Goal: Task Accomplishment & Management: Use online tool/utility

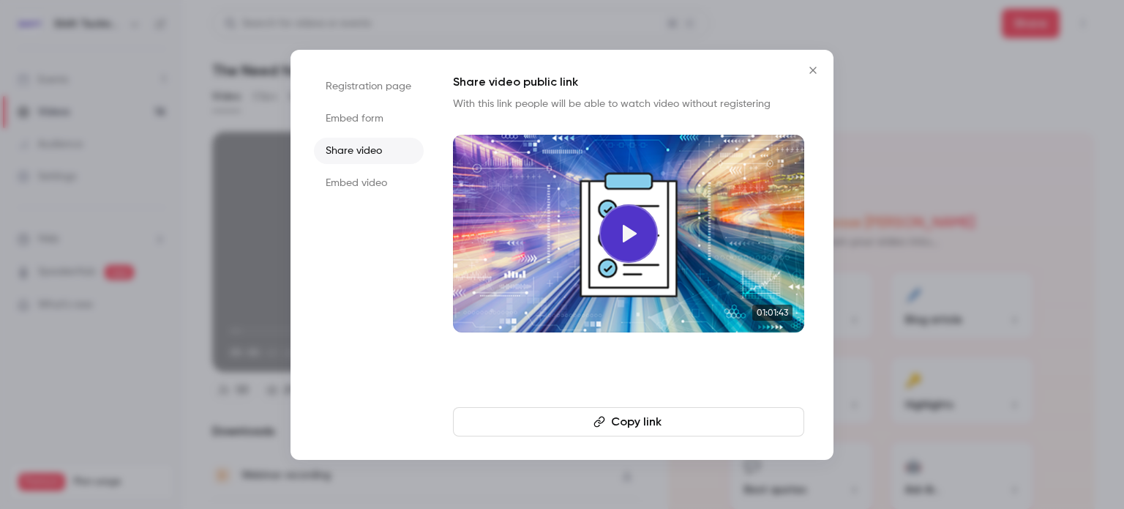
click at [803, 64] on button "Close" at bounding box center [813, 70] width 29 height 29
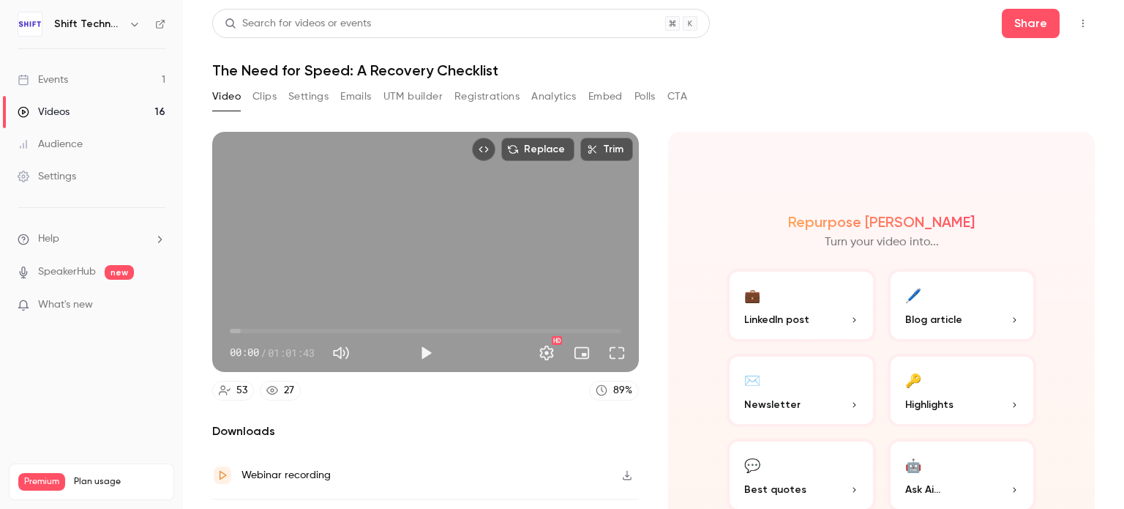
click at [119, 84] on link "Events 1" at bounding box center [91, 80] width 183 height 32
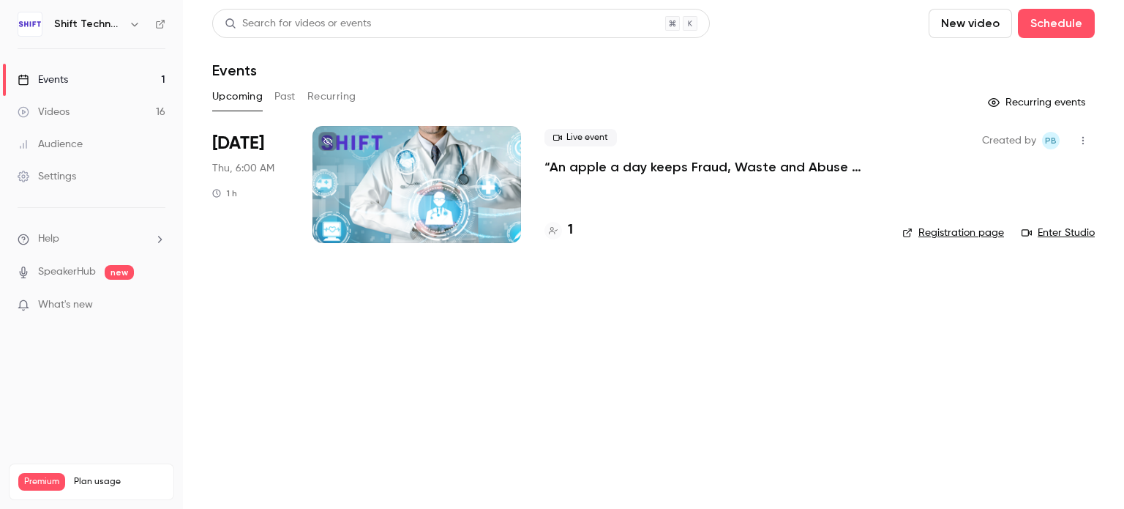
click at [98, 84] on link "Events 1" at bounding box center [91, 80] width 183 height 32
click at [278, 97] on button "Past" at bounding box center [284, 96] width 21 height 23
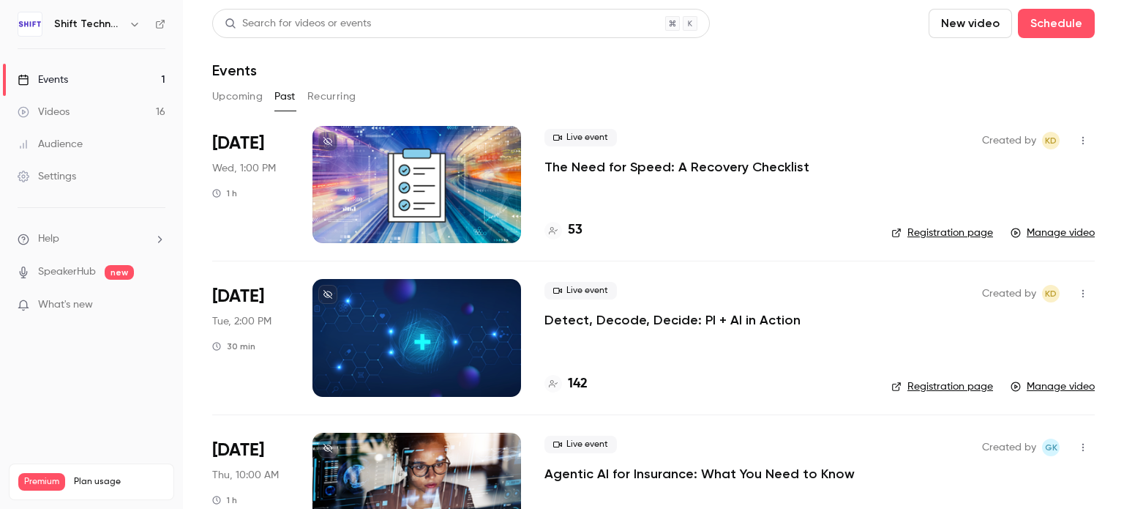
click at [648, 169] on p "The Need for Speed: A Recovery Checklist" at bounding box center [677, 167] width 265 height 18
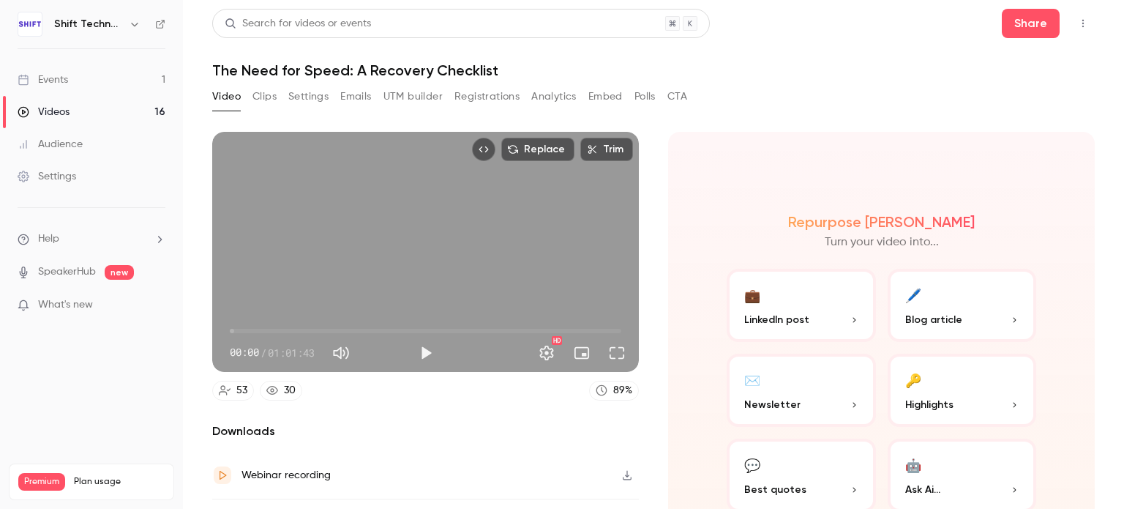
click at [460, 93] on button "Registrations" at bounding box center [487, 96] width 65 height 23
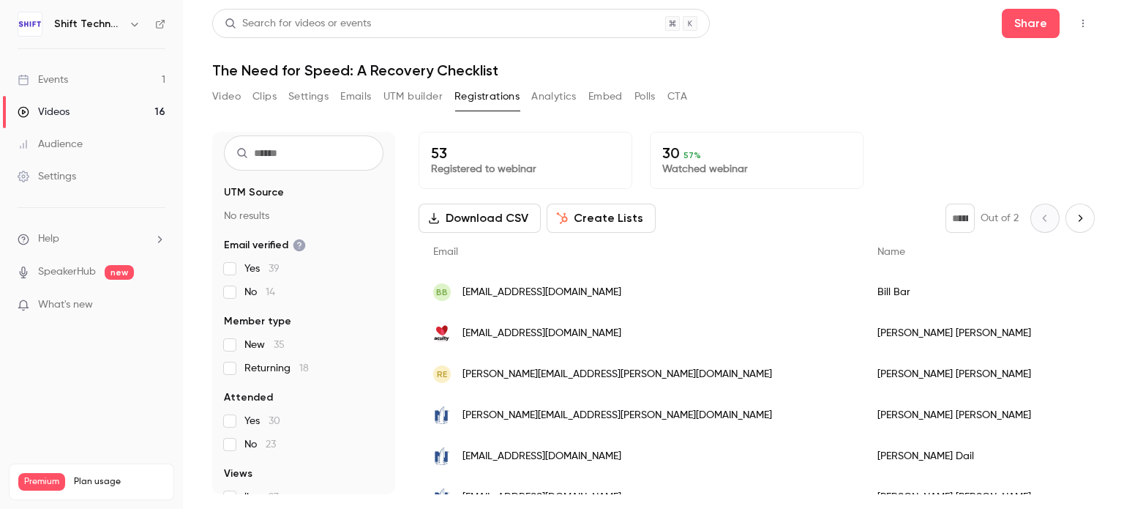
scroll to position [73, 0]
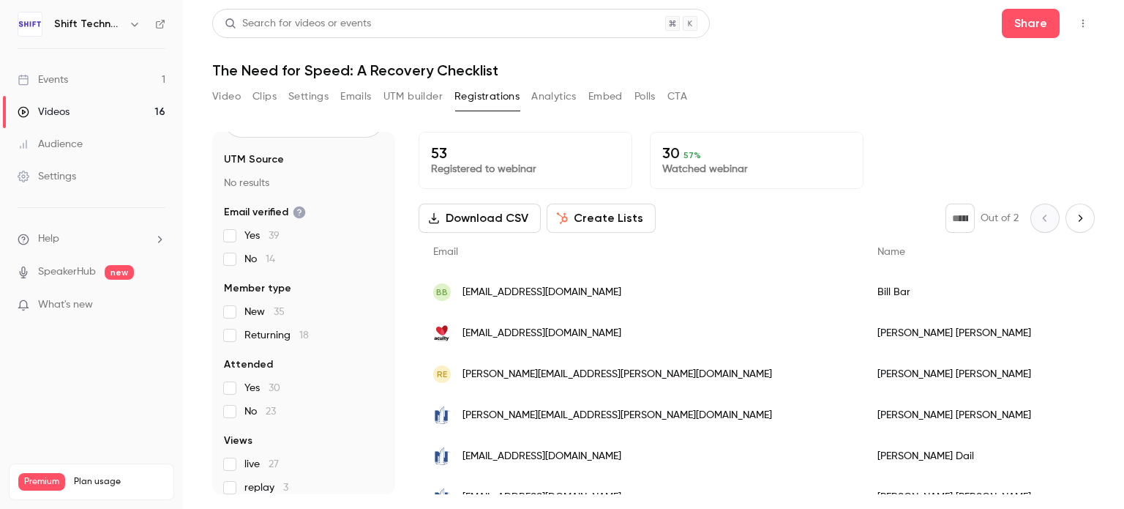
click at [572, 219] on button "Create Lists" at bounding box center [601, 217] width 109 height 29
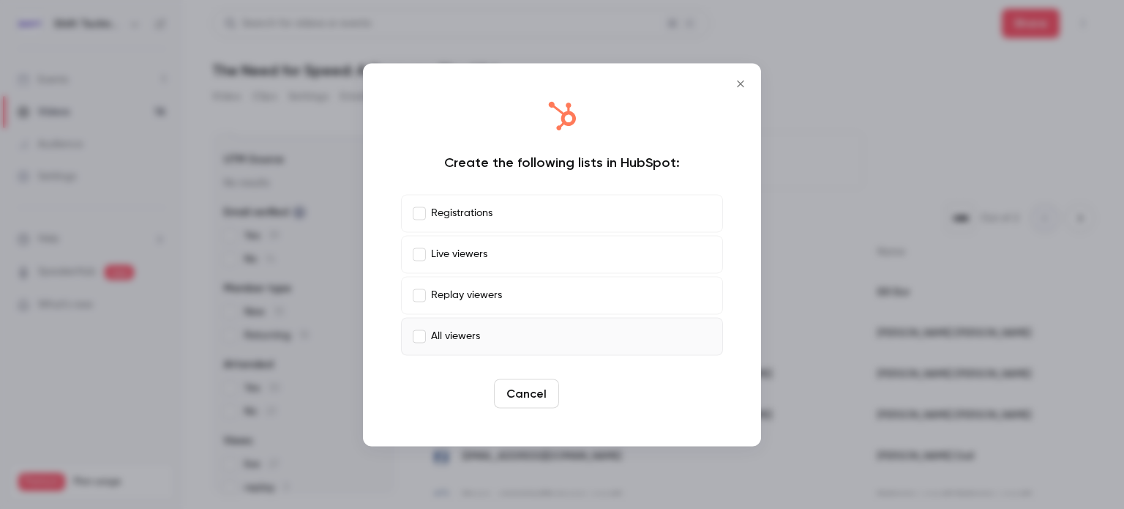
click at [604, 400] on button "Create" at bounding box center [598, 392] width 66 height 29
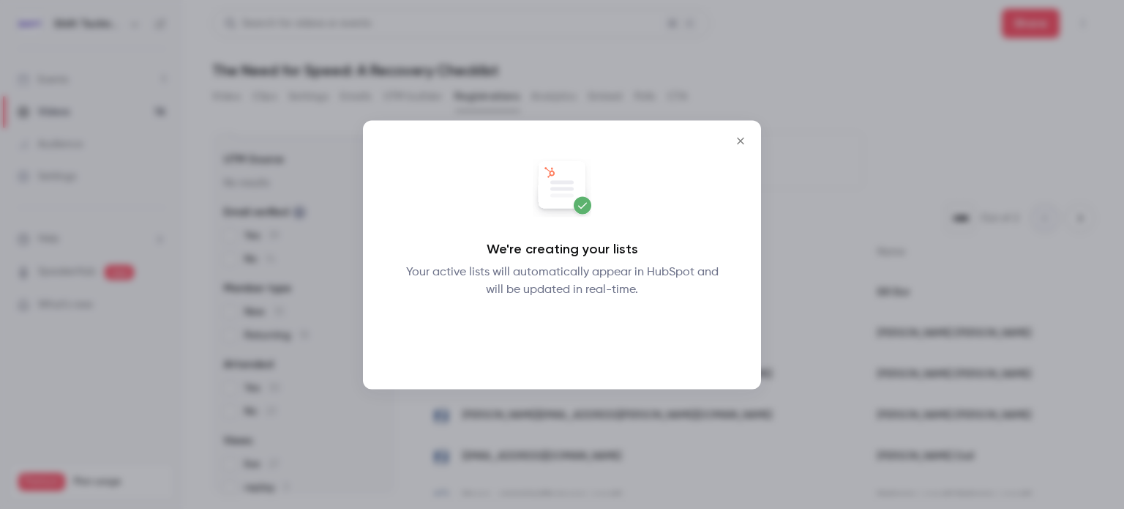
click at [575, 340] on button "Okay" at bounding box center [562, 335] width 53 height 29
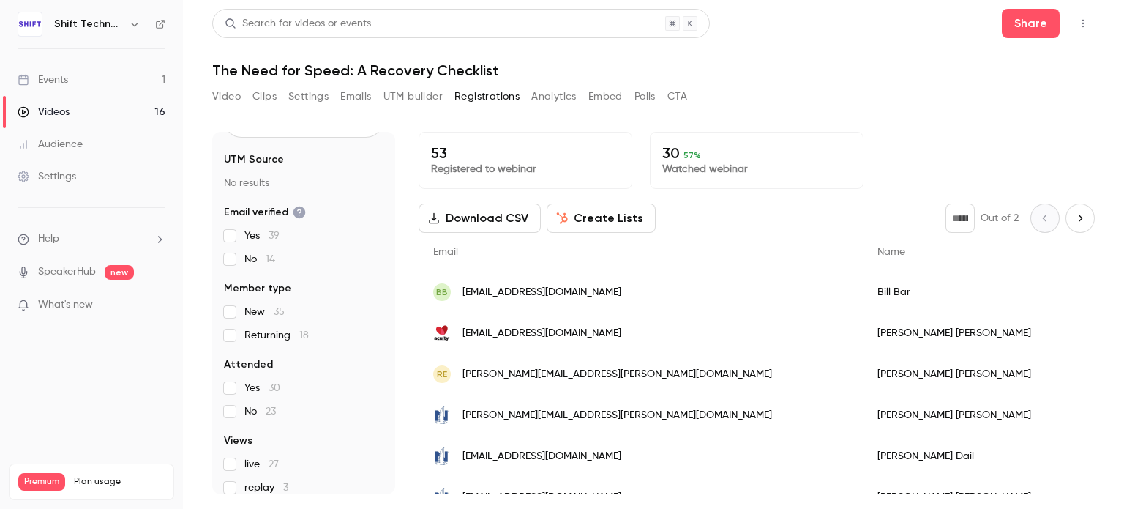
click at [573, 212] on button "Create Lists" at bounding box center [601, 217] width 109 height 29
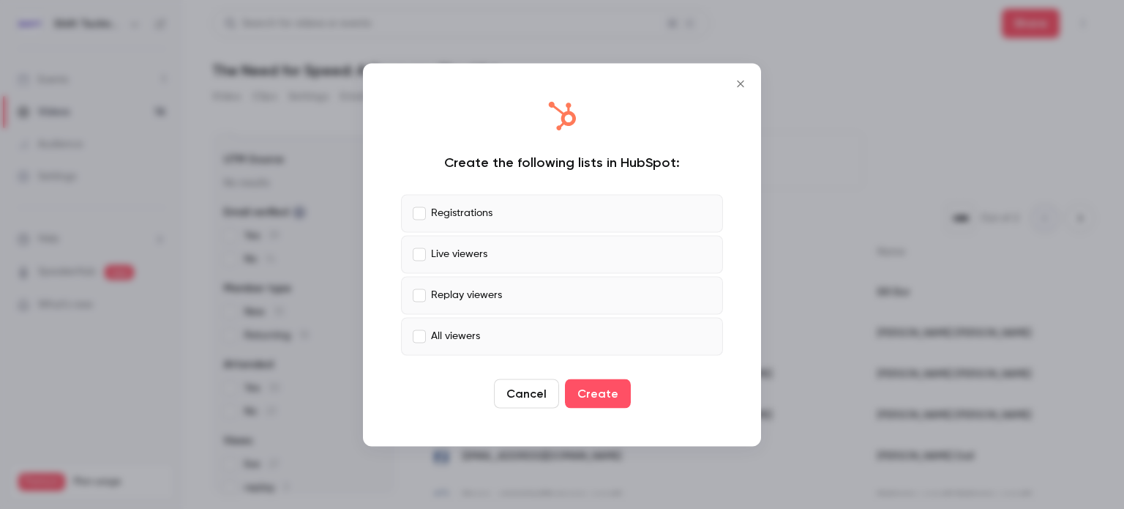
click at [411, 245] on label "Live viewers" at bounding box center [562, 254] width 322 height 38
click at [418, 295] on label "Replay viewers" at bounding box center [562, 295] width 322 height 38
click at [593, 386] on button "Create" at bounding box center [598, 392] width 66 height 29
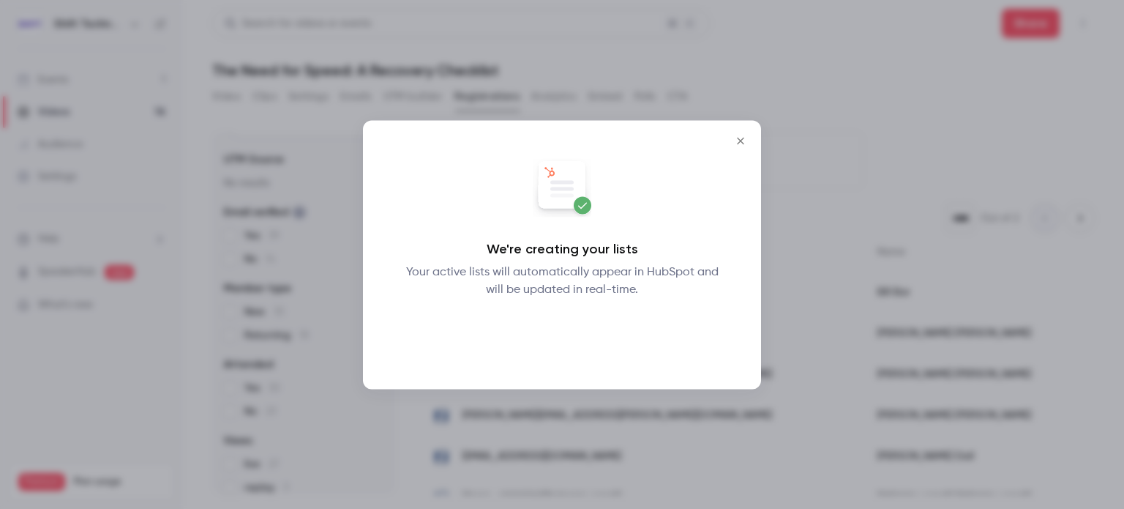
click at [563, 330] on button "Okay" at bounding box center [562, 335] width 53 height 29
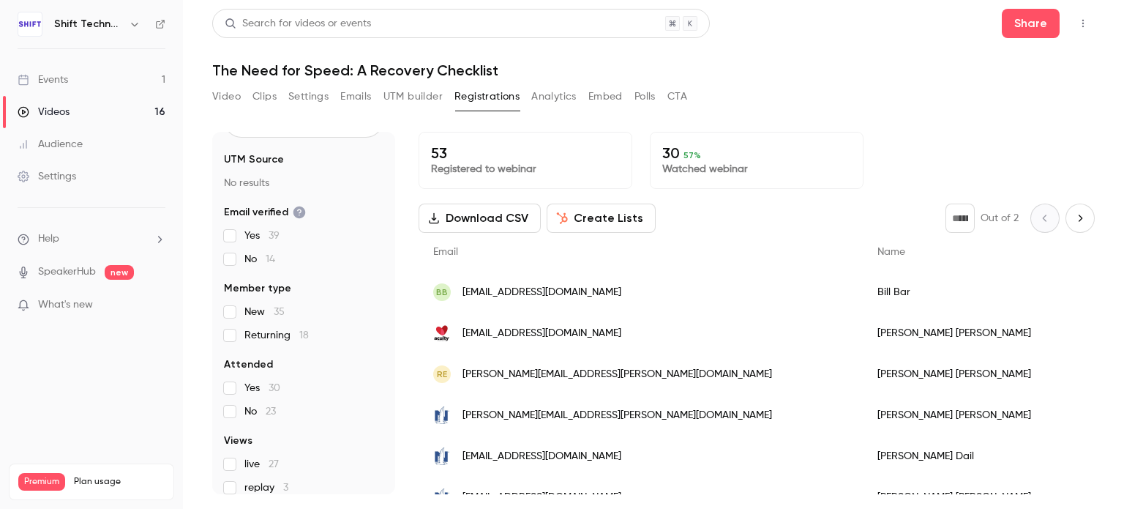
click at [239, 312] on label "New 35" at bounding box center [304, 311] width 160 height 15
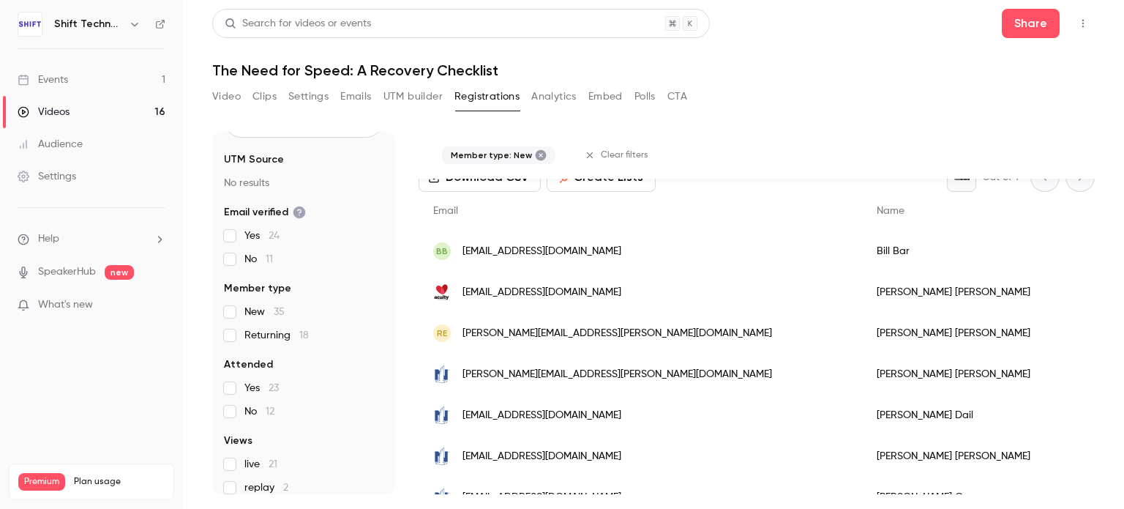
scroll to position [0, 0]
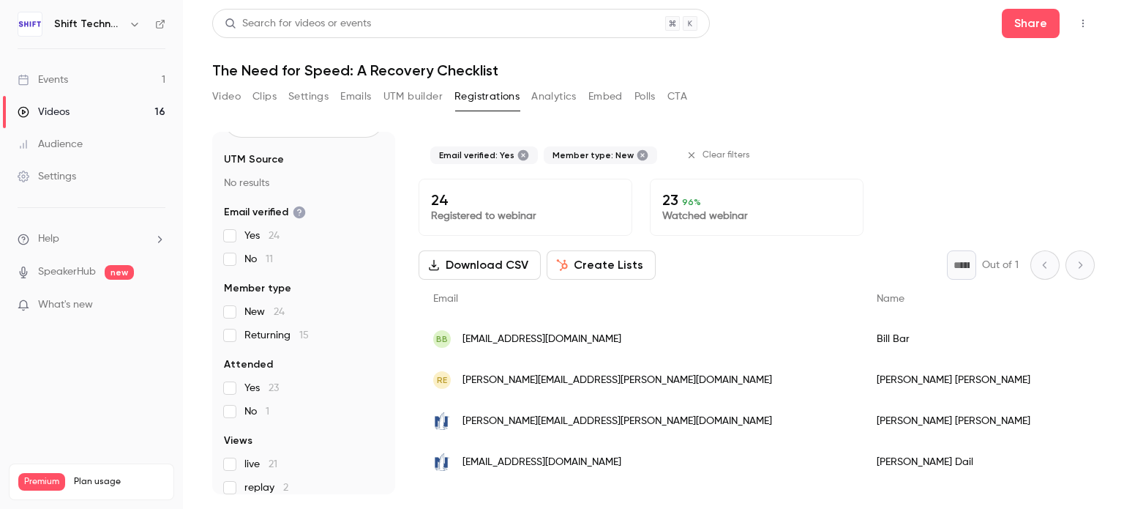
click at [239, 316] on label "New 24" at bounding box center [304, 311] width 160 height 15
